Goal: Check status: Check status

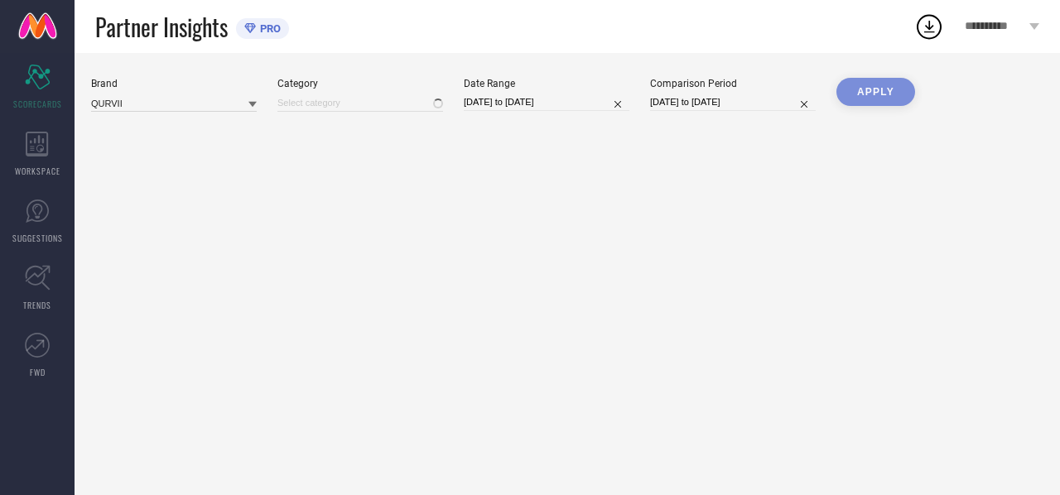
type input "All"
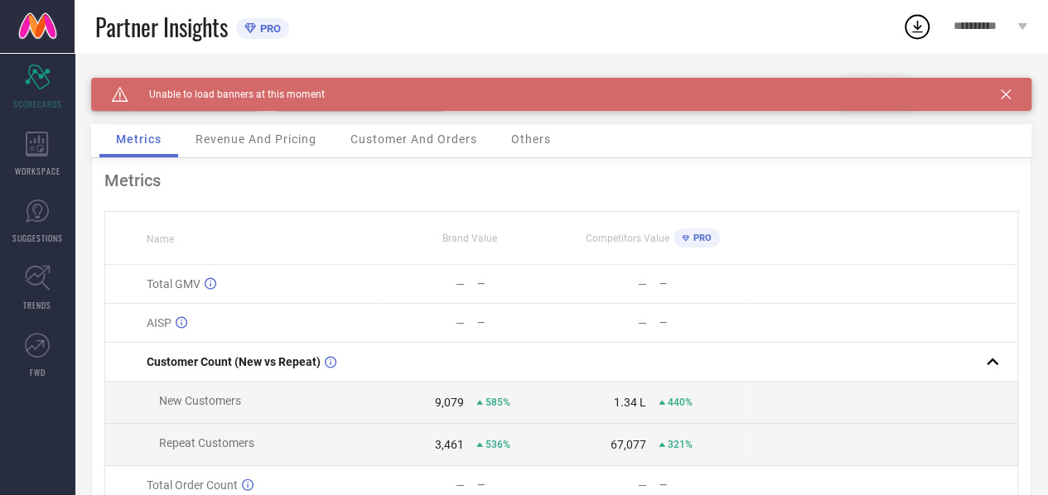
click at [1011, 92] on icon at bounding box center [1006, 94] width 10 height 10
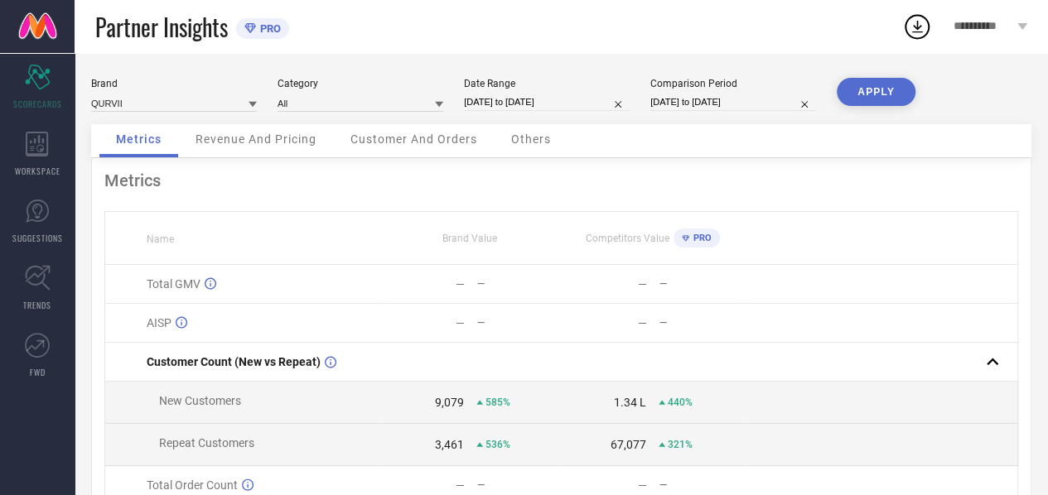
click at [253, 105] on icon at bounding box center [253, 105] width 8 height 6
select select "2025"
select select "1"
select select "2025"
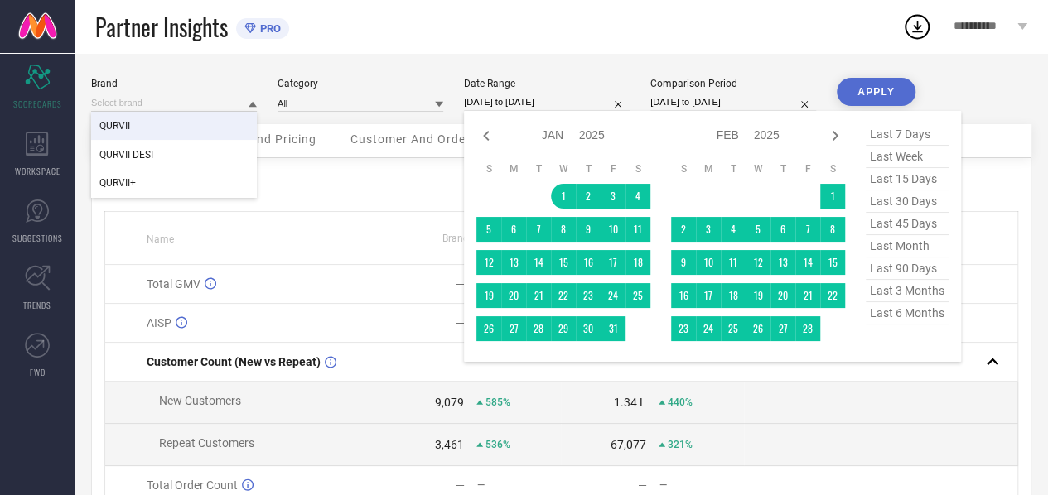
click at [524, 100] on input "[DATE] to [DATE]" at bounding box center [547, 102] width 166 height 17
click at [921, 201] on span "last 30 days" at bounding box center [907, 202] width 83 height 22
type input "[DATE] to [DATE]"
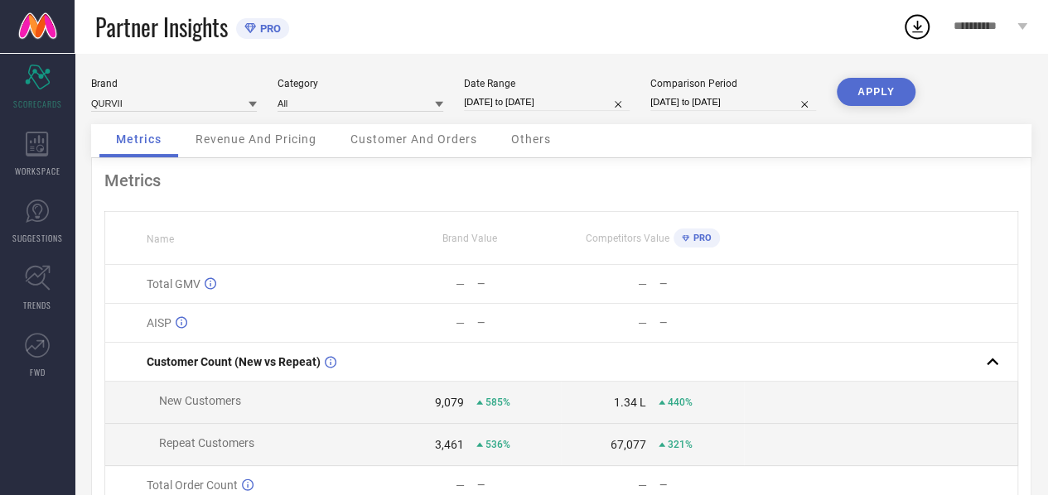
click at [887, 85] on button "APPLY" at bounding box center [876, 92] width 79 height 28
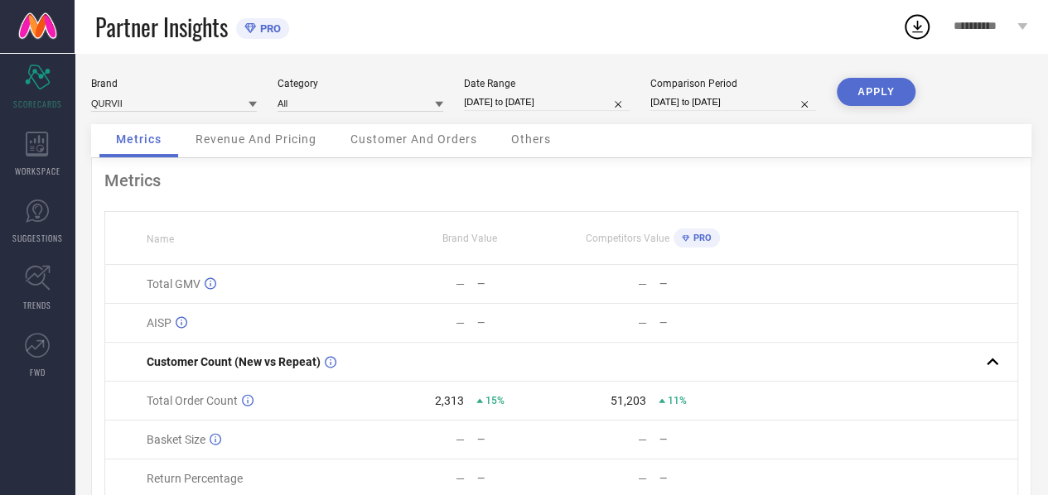
scroll to position [113, 0]
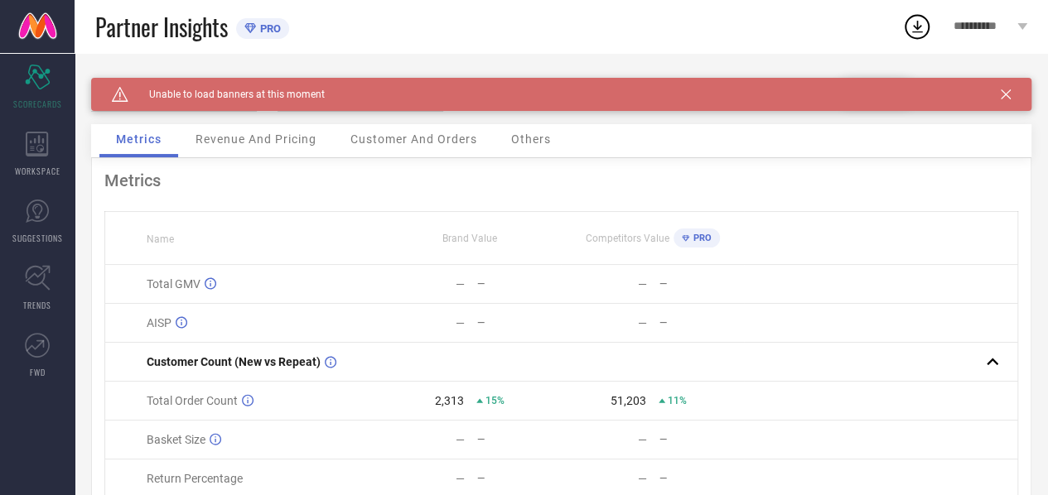
click at [1011, 94] on icon at bounding box center [1006, 94] width 10 height 10
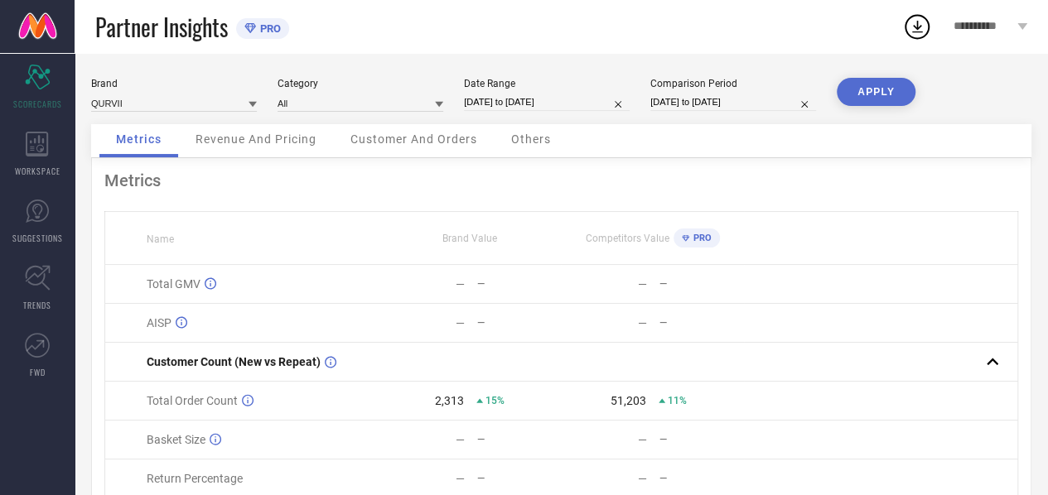
click at [258, 133] on span "Revenue And Pricing" at bounding box center [256, 139] width 121 height 13
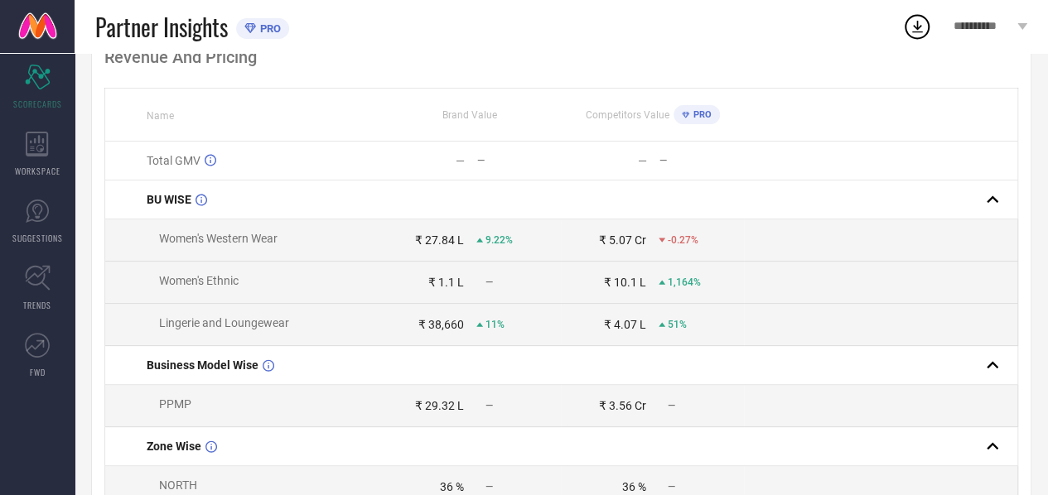
scroll to position [157, 0]
